Goal: Task Accomplishment & Management: Use online tool/utility

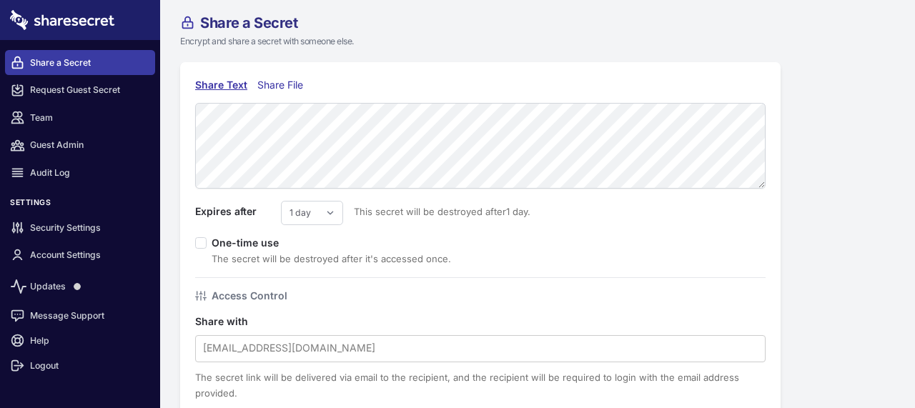
drag, startPoint x: 280, startPoint y: 84, endPoint x: 284, endPoint y: 92, distance: 8.6
click at [282, 83] on div "Share File" at bounding box center [283, 85] width 52 height 16
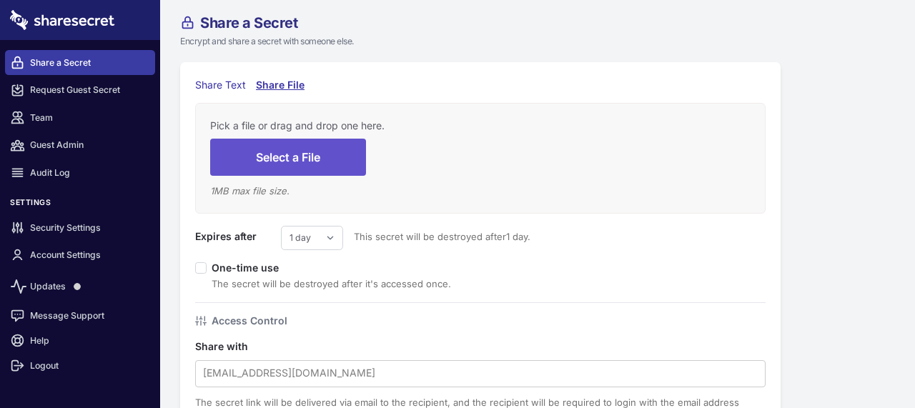
click at [262, 81] on div "Share File" at bounding box center [281, 85] width 51 height 16
click at [315, 232] on select "1 day 2 days 3 days 4 days 5 days 6 days 7 days" at bounding box center [312, 238] width 62 height 24
select select "7"
click at [281, 226] on select "1 day 2 days 3 days 4 days 5 days 6 days 7 days" at bounding box center [312, 238] width 62 height 24
click at [302, 155] on button "Select a File" at bounding box center [288, 157] width 156 height 36
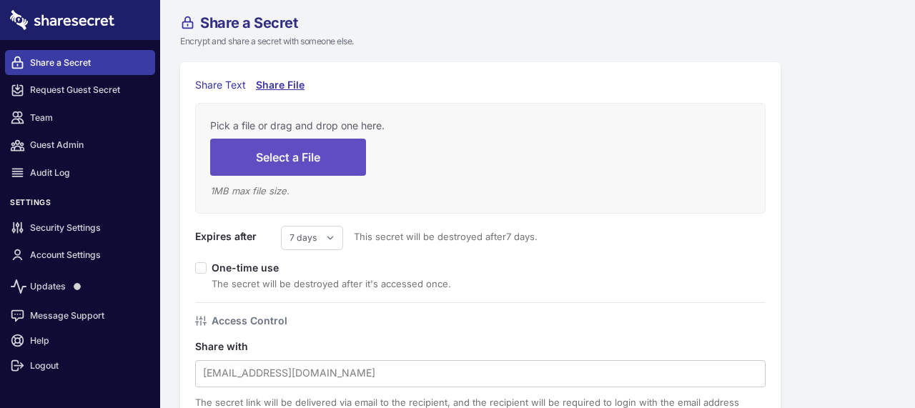
type input "C:\fakepath\COURT SUMMON LETTER.html"
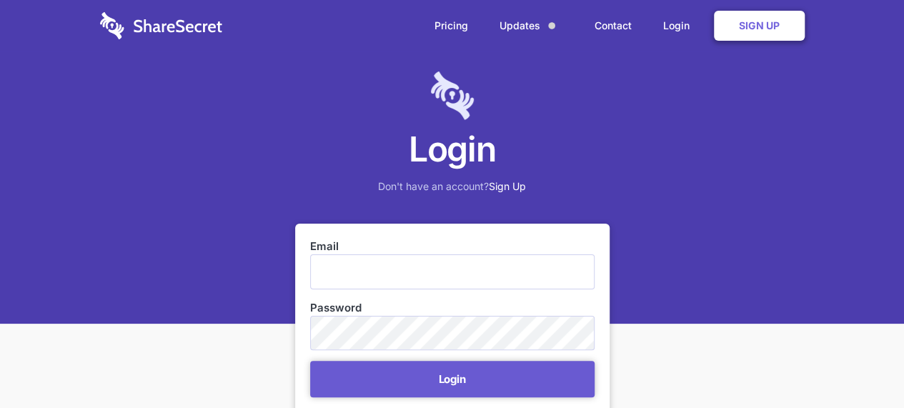
click at [407, 277] on input "Email" at bounding box center [452, 271] width 285 height 34
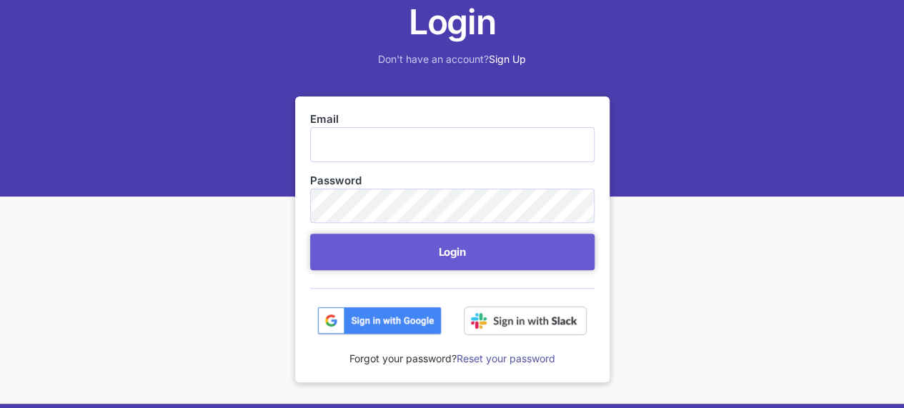
scroll to position [286, 0]
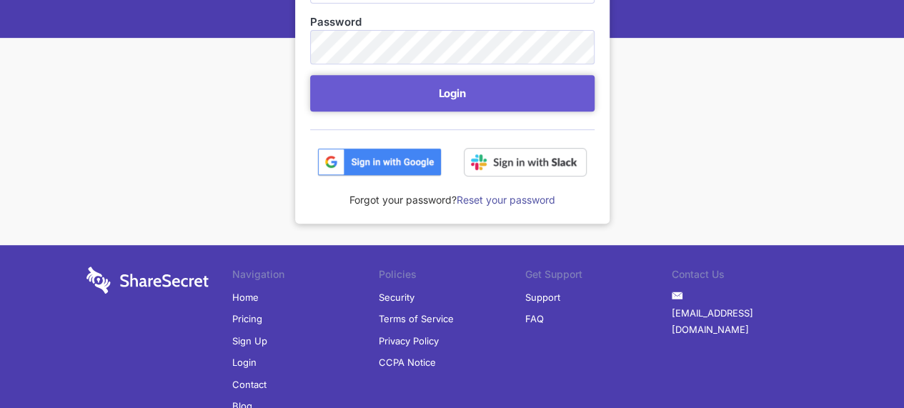
click at [389, 164] on img at bounding box center [379, 162] width 124 height 29
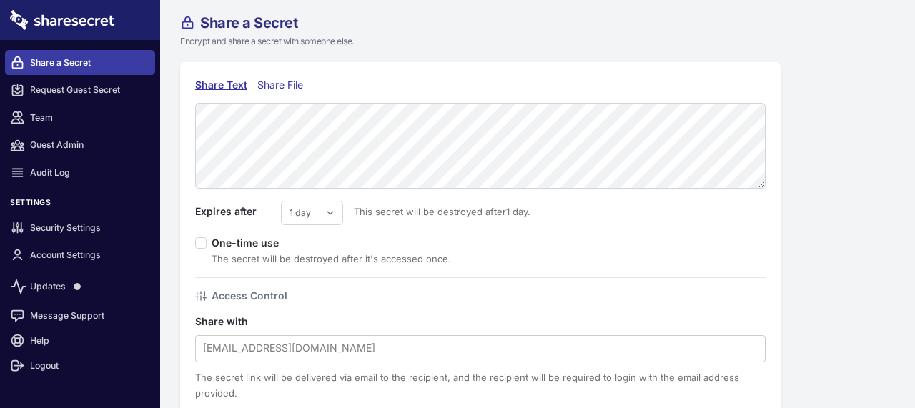
click at [272, 84] on div "Share File" at bounding box center [283, 85] width 52 height 16
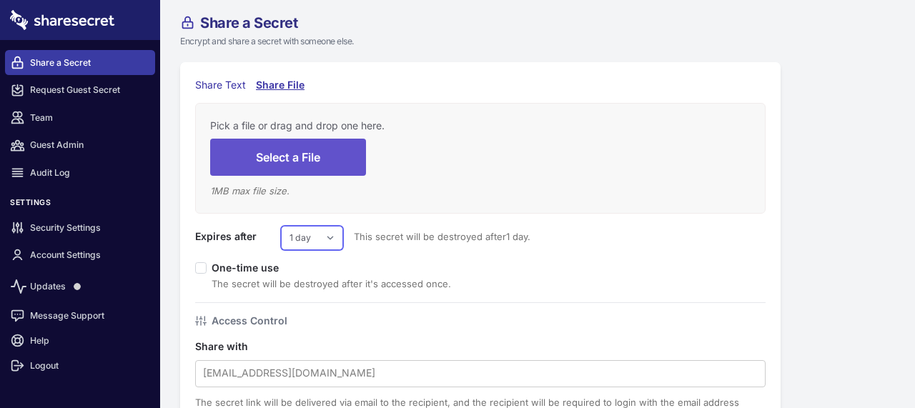
click at [313, 227] on select "1 day 2 days 3 days 4 days 5 days 6 days 7 days" at bounding box center [312, 238] width 62 height 24
select select "7"
click at [281, 226] on select "1 day 2 days 3 days 4 days 5 days 6 days 7 days" at bounding box center [312, 238] width 62 height 24
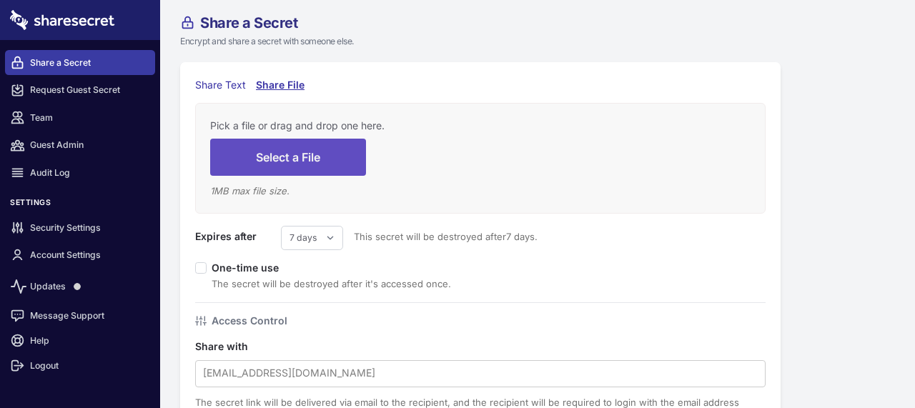
click at [286, 155] on button "Select a File" at bounding box center [288, 157] width 156 height 36
type input "C:\fakepath\COURT SUMMON LETTER.html"
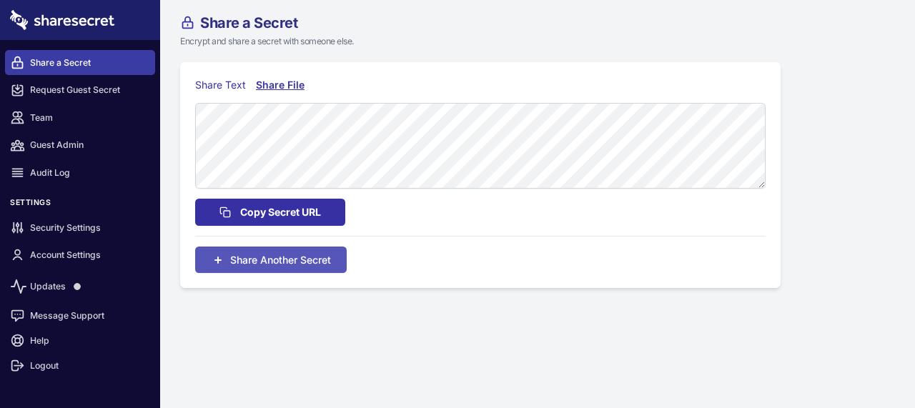
click at [265, 212] on span "Copy Secret URL" at bounding box center [280, 212] width 81 height 16
